Goal: Transaction & Acquisition: Purchase product/service

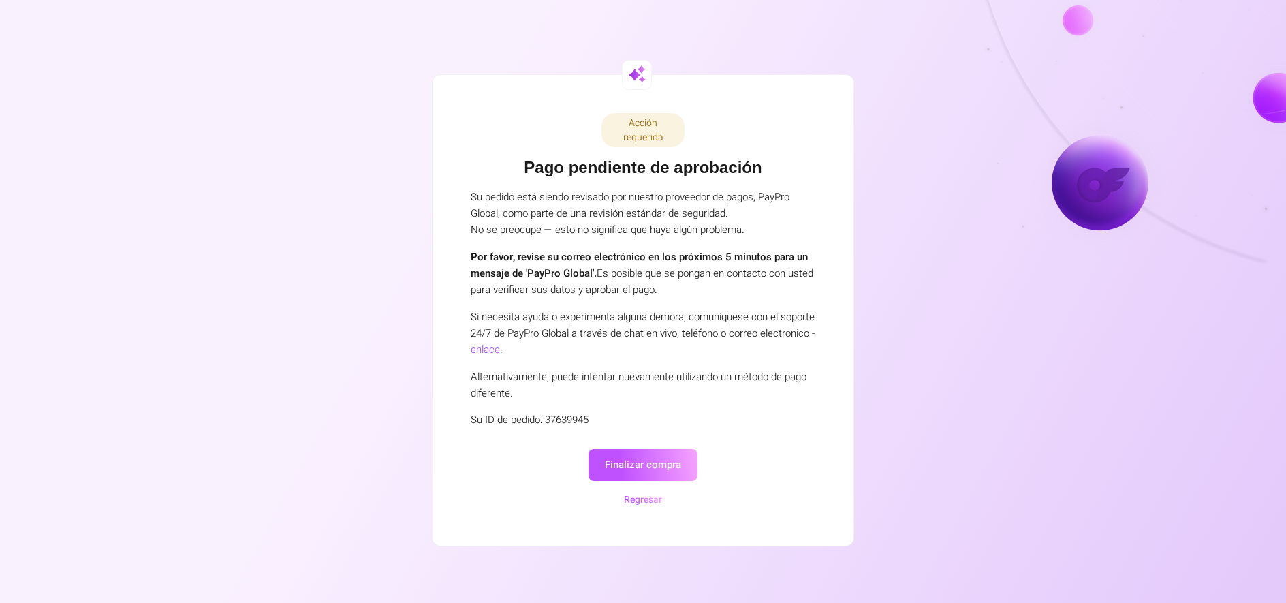
click at [662, 457] on button "Finalizar compra" at bounding box center [642, 465] width 109 height 32
click at [646, 498] on button "Regresar" at bounding box center [643, 500] width 46 height 16
click at [638, 458] on button "Finalizar compra" at bounding box center [642, 465] width 109 height 32
click at [648, 114] on div "Acción requerida" at bounding box center [642, 130] width 83 height 34
click at [645, 119] on div "Acción requerida" at bounding box center [642, 130] width 83 height 34
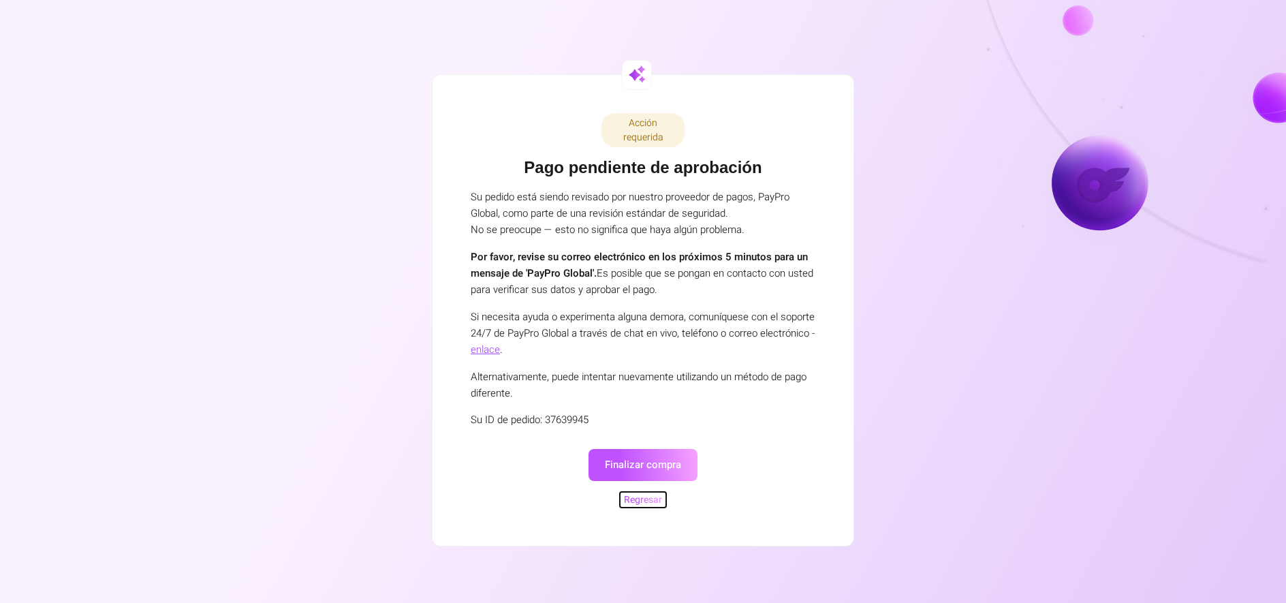
click at [624, 495] on button "Regresar" at bounding box center [643, 500] width 46 height 16
click at [631, 496] on button "Regresar" at bounding box center [643, 500] width 46 height 16
